Goal: Check status: Check status

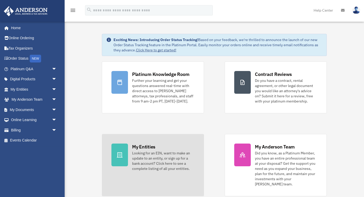
click at [124, 150] on div at bounding box center [119, 155] width 17 height 23
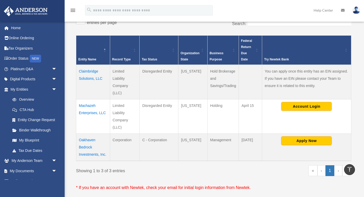
scroll to position [87, 0]
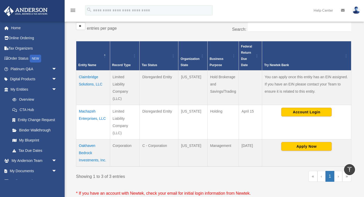
click at [84, 152] on td "Oakhaven Bedrock Investments, Inc." at bounding box center [93, 152] width 34 height 27
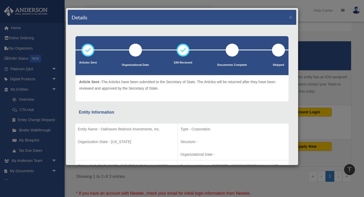
scroll to position [0, 0]
click at [289, 19] on button "×" at bounding box center [290, 16] width 3 height 5
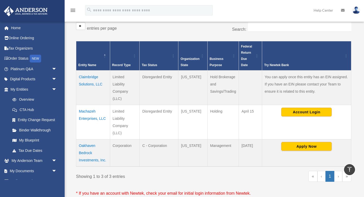
click at [88, 85] on td "Claimbridge Solutions, LLC" at bounding box center [93, 88] width 34 height 35
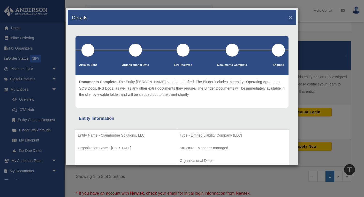
click at [289, 19] on button "×" at bounding box center [290, 16] width 3 height 5
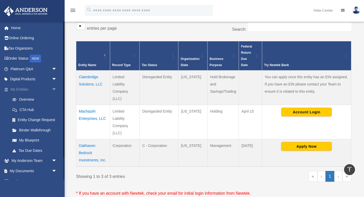
click at [16, 88] on link "My Entities arrow_drop_down" at bounding box center [34, 89] width 61 height 10
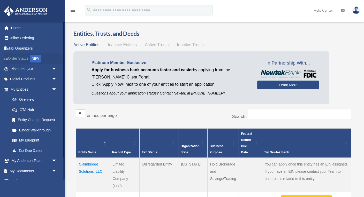
click at [22, 57] on link "Order Status NEW" at bounding box center [34, 58] width 61 height 11
